Goal: Task Accomplishment & Management: Use online tool/utility

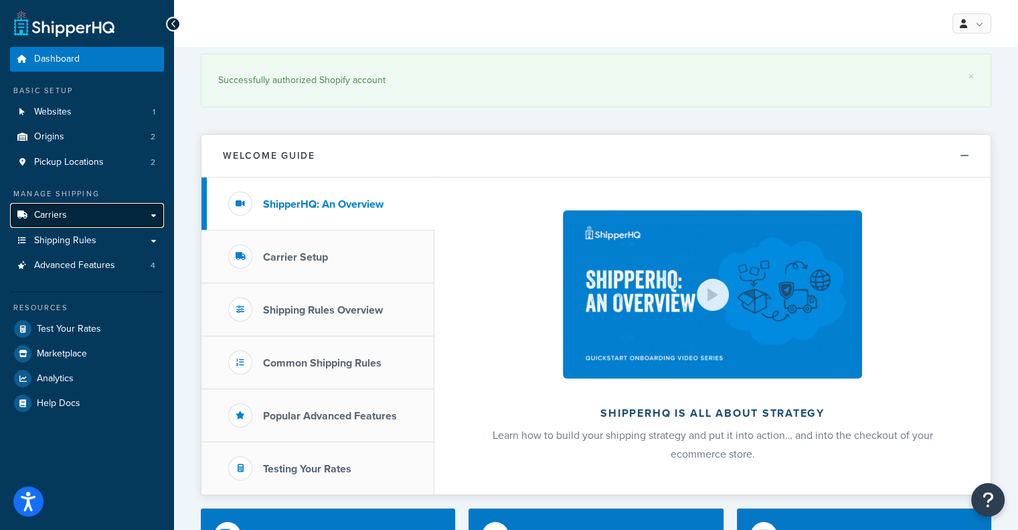
click at [81, 216] on link "Carriers" at bounding box center [87, 215] width 154 height 25
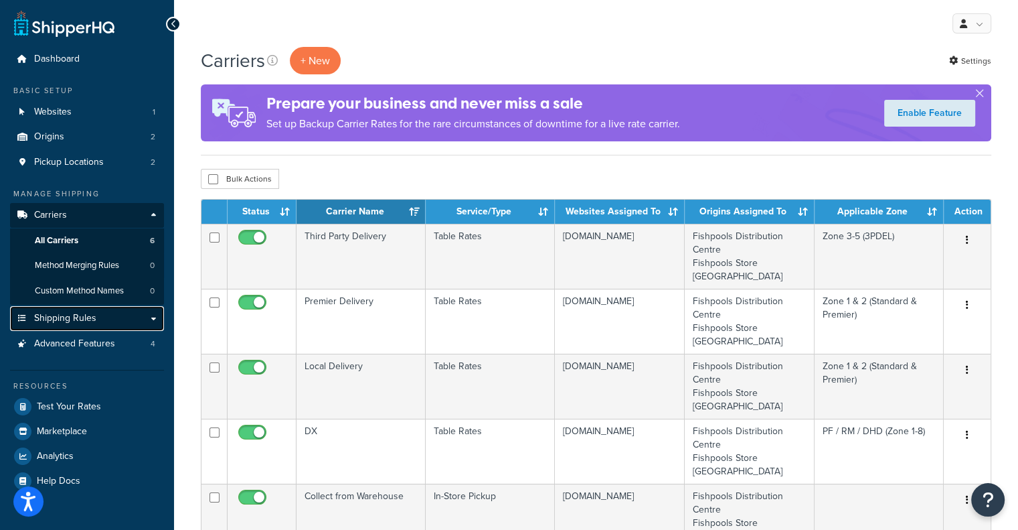
click at [116, 325] on link "Shipping Rules" at bounding box center [87, 318] width 154 height 25
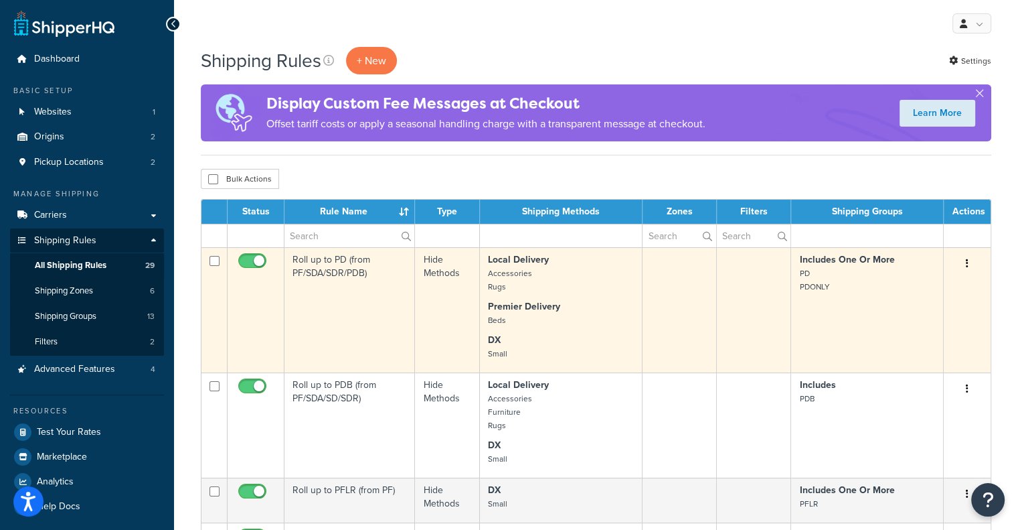
click at [351, 283] on td "Roll up to PD (from PF/SDA/SDR/PDB)" at bounding box center [350, 309] width 131 height 125
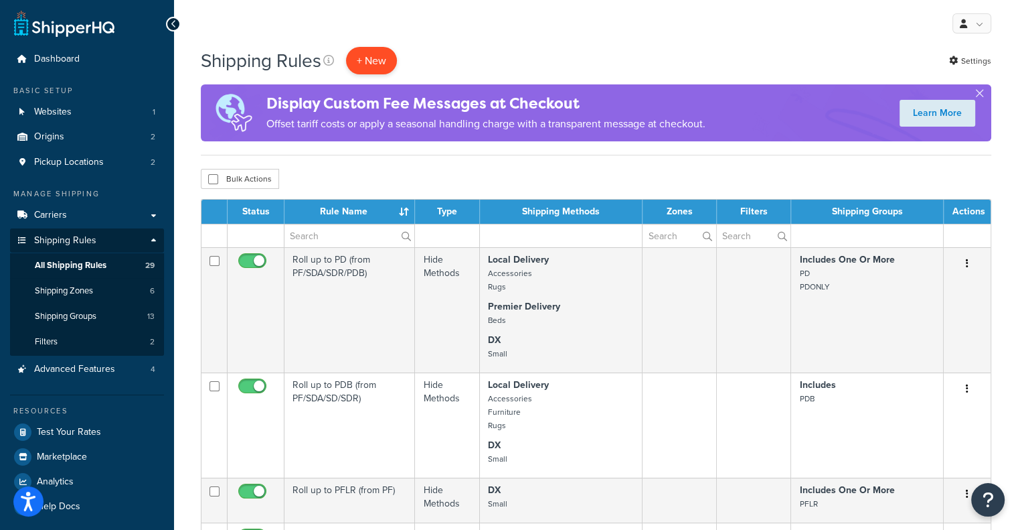
click at [384, 54] on p "+ New" at bounding box center [371, 60] width 51 height 27
